Goal: Obtain resource: Download file/media

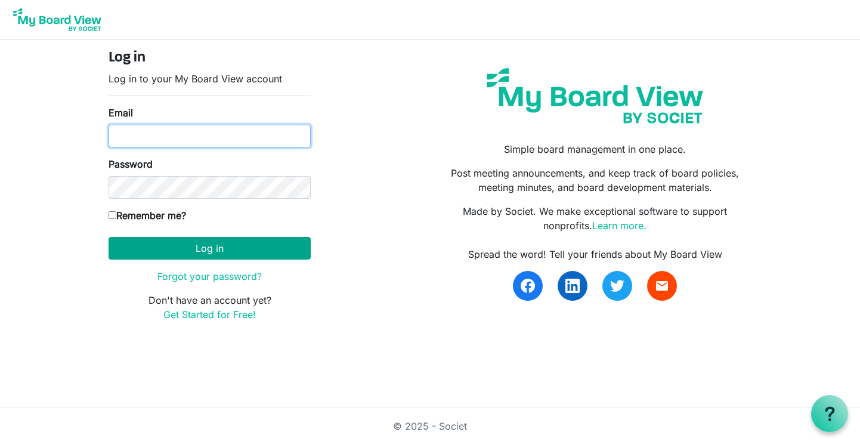
type input "[EMAIL_ADDRESS][DOMAIN_NAME]"
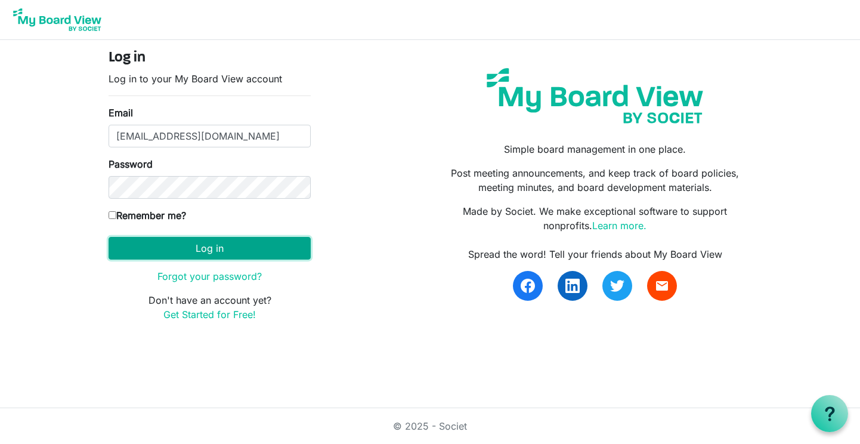
click at [220, 248] on button "Log in" at bounding box center [210, 248] width 202 height 23
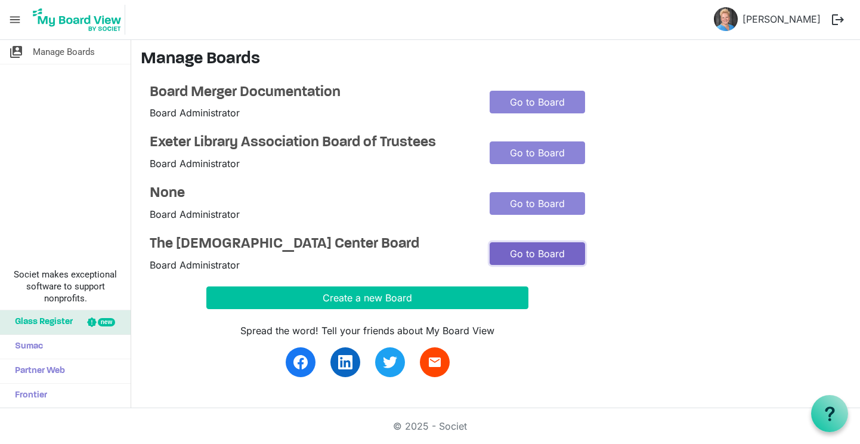
click at [526, 250] on link "Go to Board" at bounding box center [537, 253] width 95 height 23
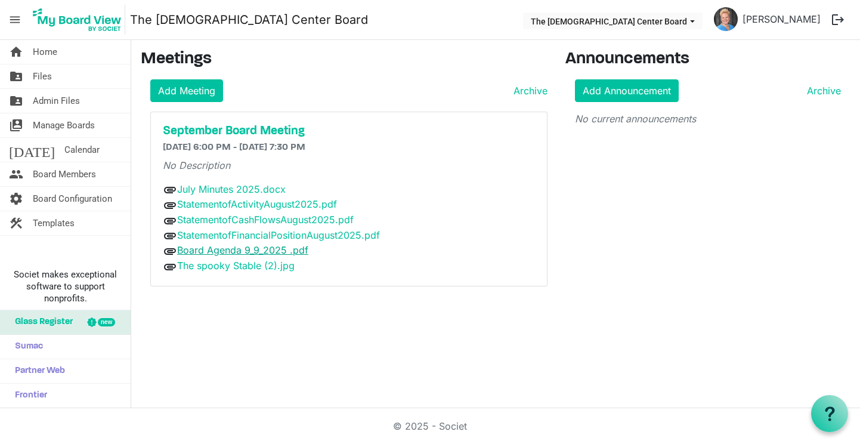
click at [237, 251] on link "Board Agenda 9_9_2025 .pdf" at bounding box center [242, 250] width 131 height 12
click at [215, 189] on link "July Minutes 2025.docx" at bounding box center [231, 189] width 109 height 12
click at [38, 74] on span "Files" at bounding box center [42, 76] width 19 height 24
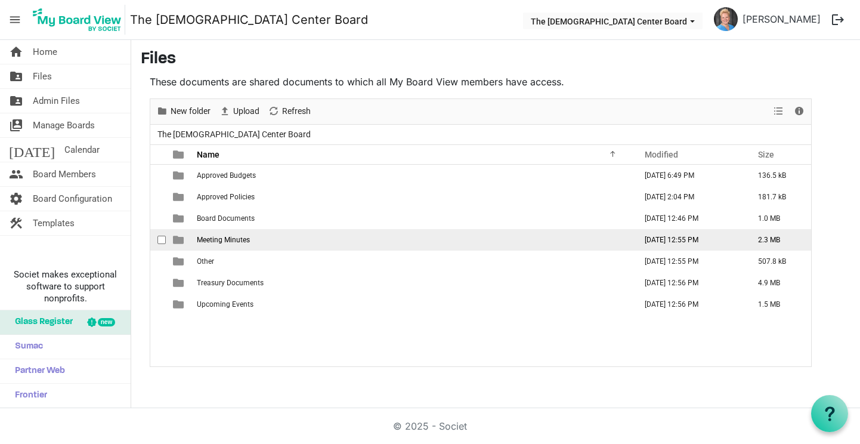
click at [215, 240] on span "Meeting Minutes" at bounding box center [223, 240] width 53 height 8
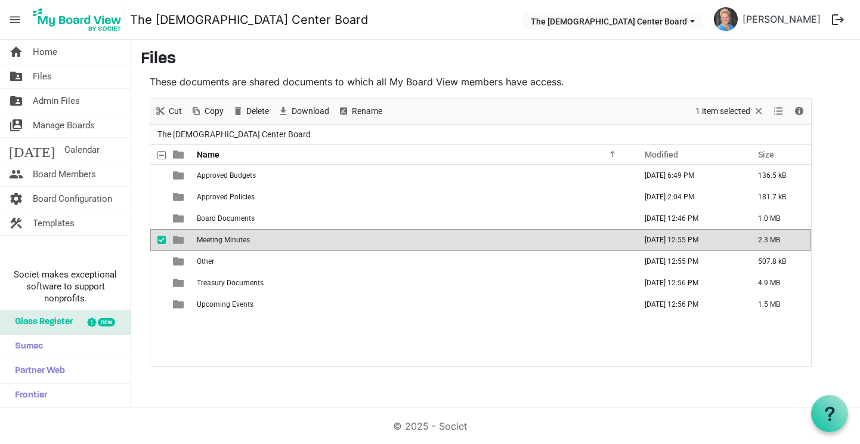
click at [215, 240] on span "Meeting Minutes" at bounding box center [223, 240] width 53 height 8
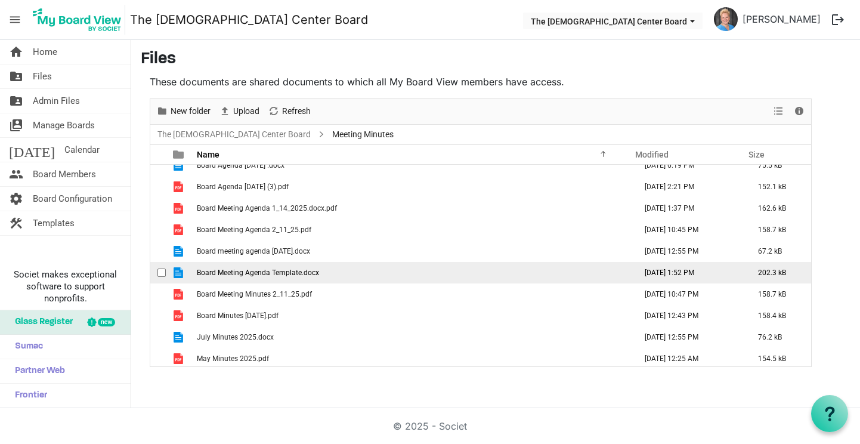
scroll to position [99, 0]
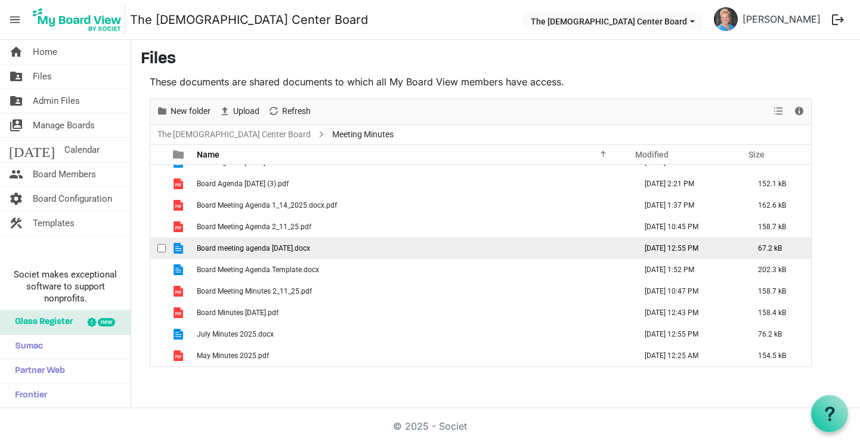
click at [270, 246] on span "Board meeting agenda August 25.docx" at bounding box center [253, 248] width 113 height 8
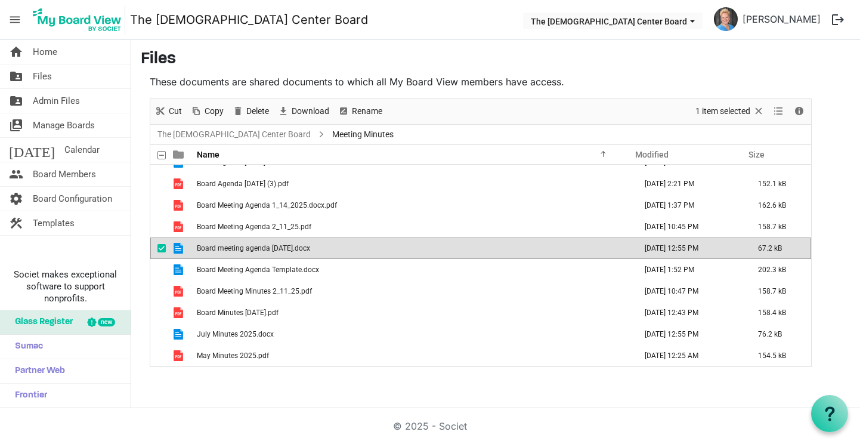
click at [270, 246] on span "Board meeting agenda August 25.docx" at bounding box center [253, 248] width 113 height 8
